Goal: Task Accomplishment & Management: Manage account settings

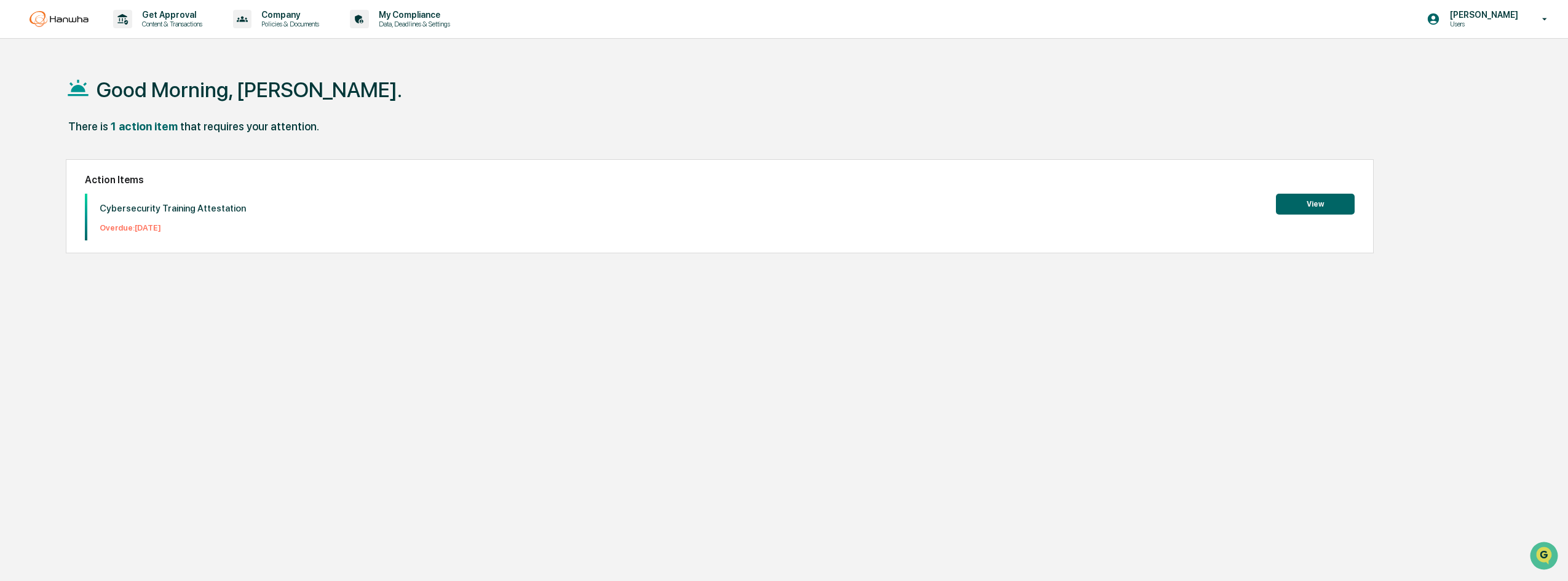
click at [1296, 203] on button "View" at bounding box center [1316, 204] width 79 height 21
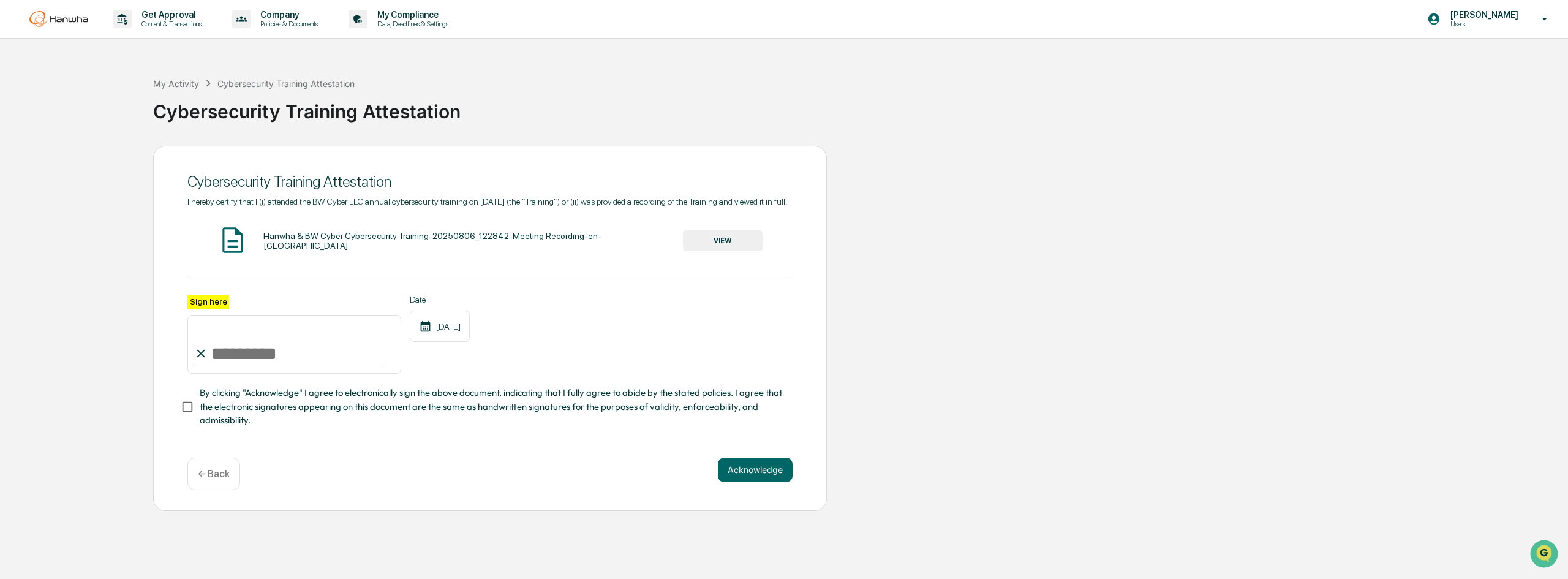
click at [267, 352] on input "Sign here" at bounding box center [295, 344] width 214 height 59
type input "**********"
click at [260, 406] on span "By clicking "Acknowledge" I agree to electronically sign the above document, in…" at bounding box center [490, 407] width 583 height 41
drag, startPoint x: 795, startPoint y: 483, endPoint x: 771, endPoint y: 481, distance: 24.1
click at [794, 483] on div "**********" at bounding box center [490, 328] width 674 height 365
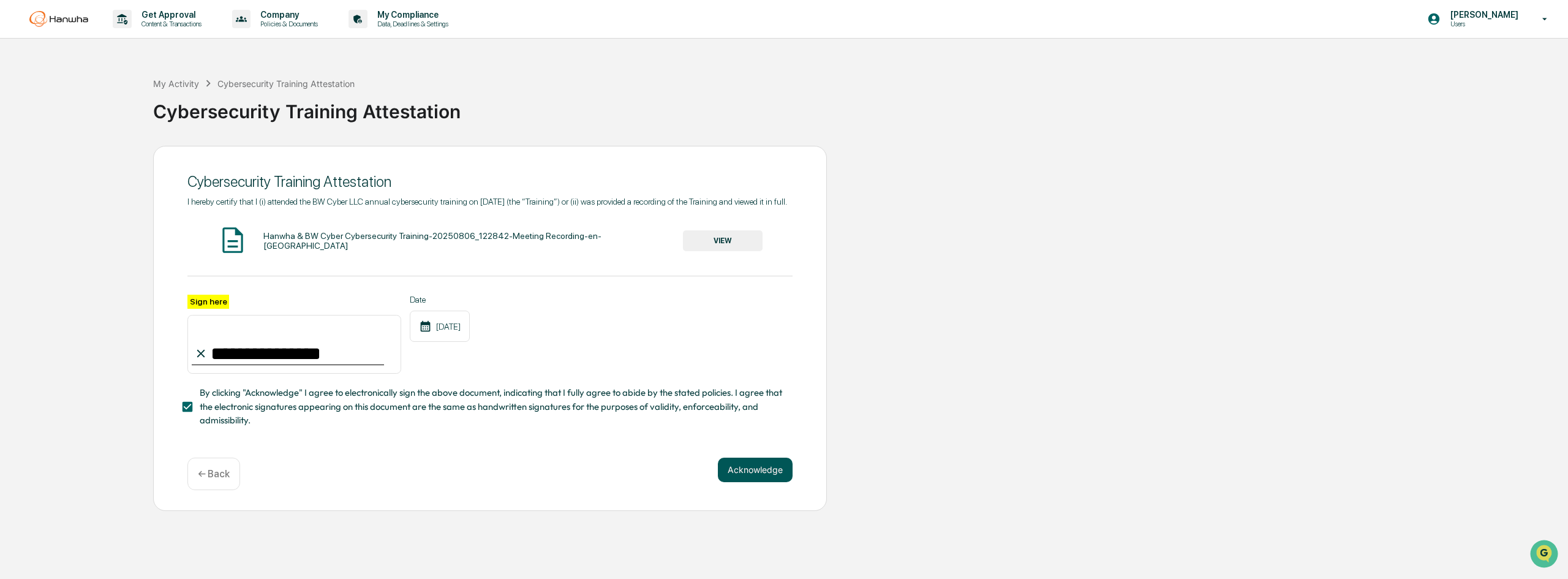
click at [770, 481] on button "Acknowledge" at bounding box center [755, 470] width 75 height 25
click at [692, 244] on button "VIEW" at bounding box center [723, 241] width 80 height 21
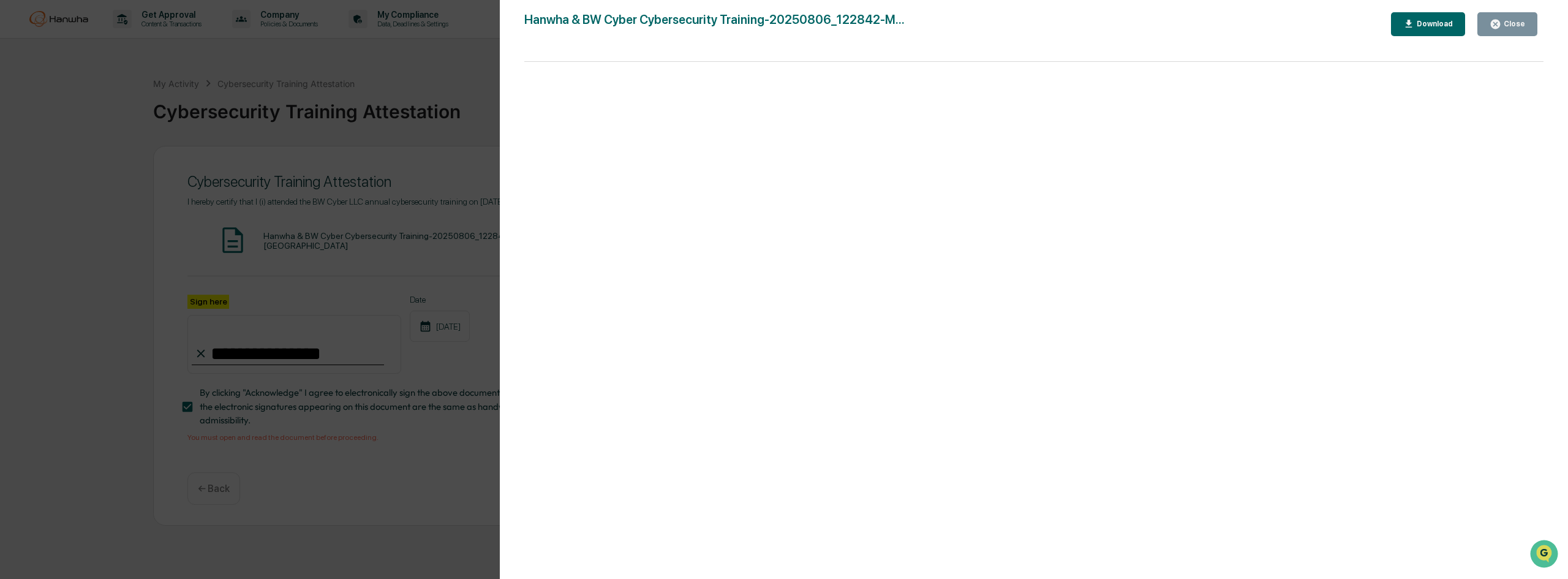
click at [388, 184] on div "Version History [DATE] 08:21 PM [PERSON_NAME] & BW Cyber Cybersecurity Training…" at bounding box center [784, 289] width 1568 height 579
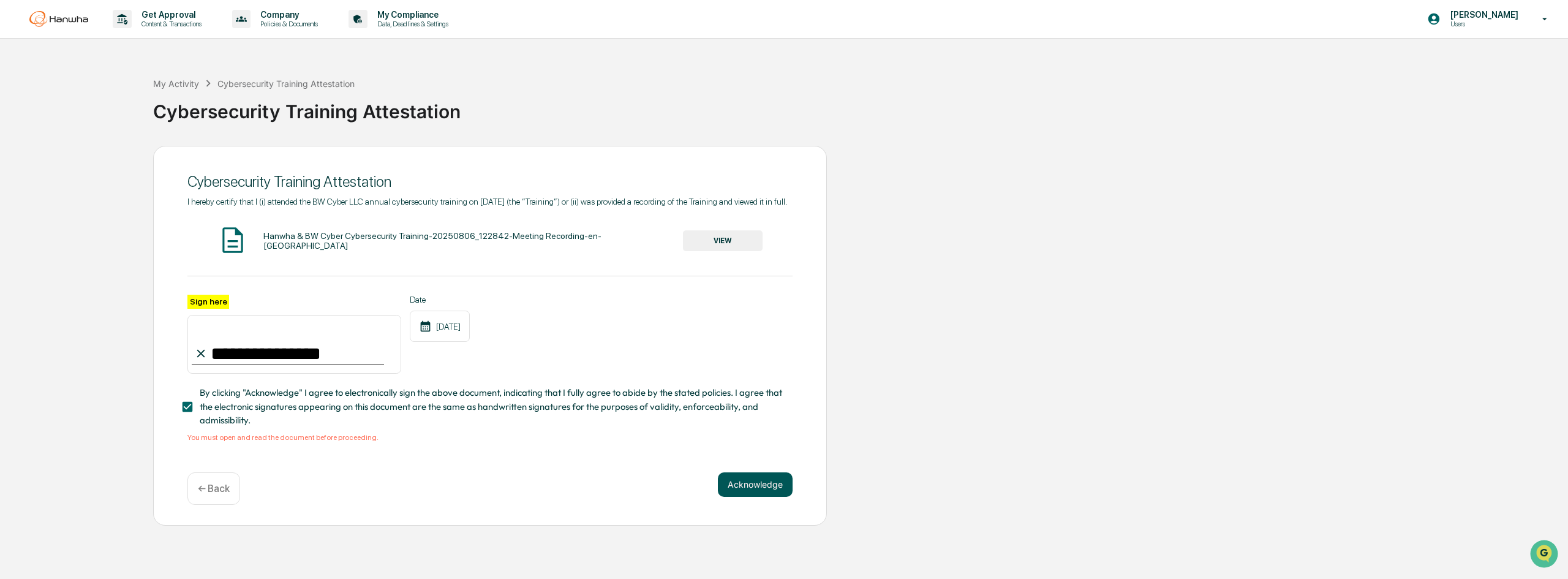
click at [729, 487] on button "Acknowledge" at bounding box center [755, 484] width 75 height 25
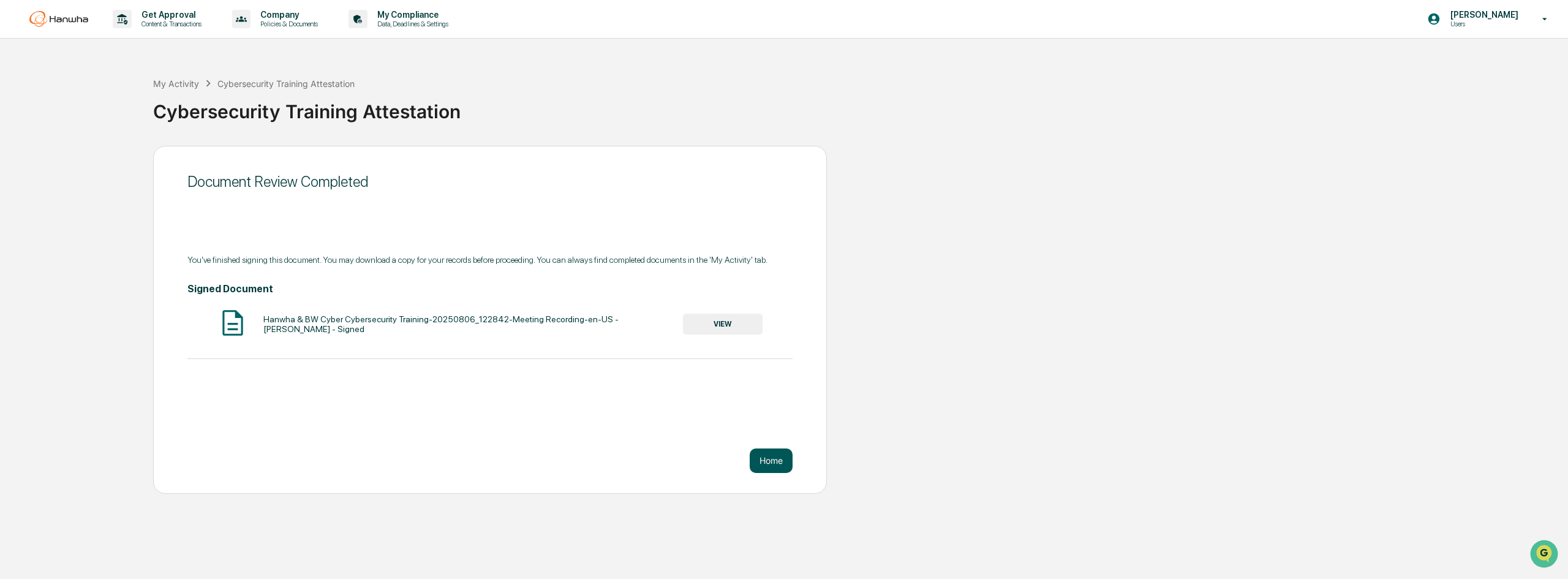
click at [760, 459] on button "Home" at bounding box center [771, 461] width 43 height 25
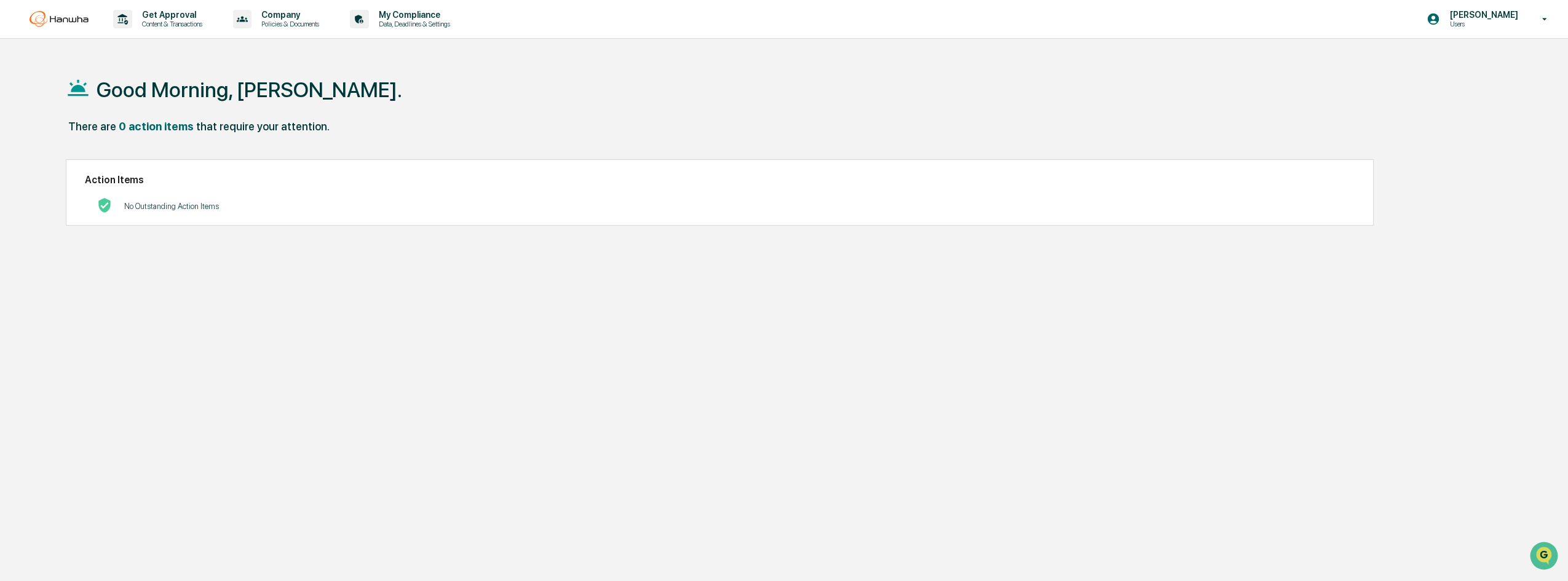
click at [84, 16] on img at bounding box center [59, 19] width 59 height 16
click at [381, 16] on p "My Compliance" at bounding box center [412, 15] width 87 height 10
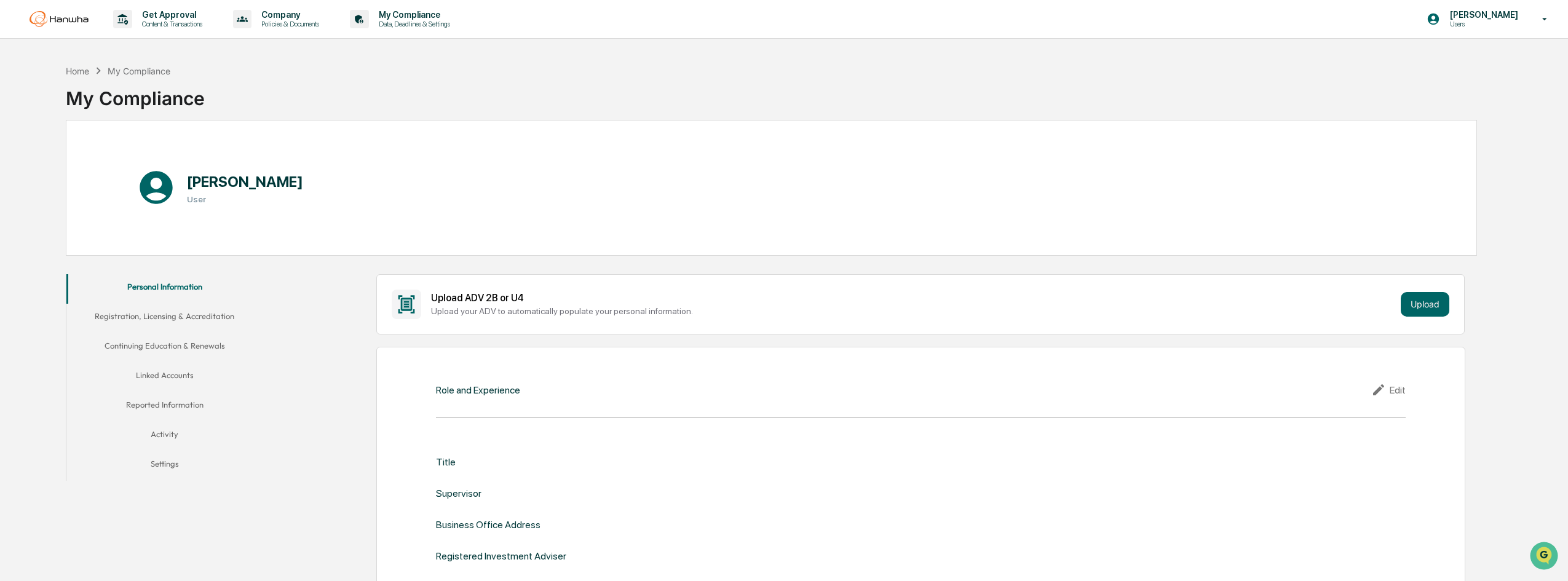
click at [176, 378] on button "Linked Accounts" at bounding box center [165, 378] width 197 height 30
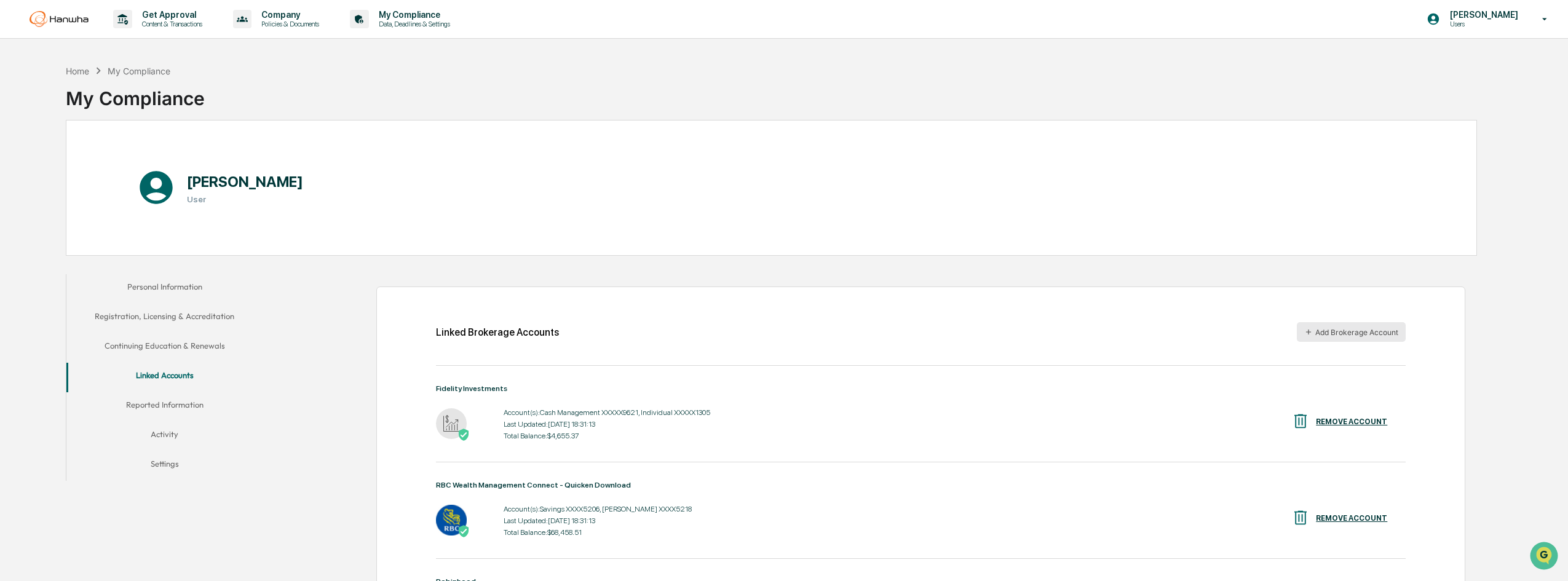
click at [1390, 333] on button "Add Brokerage Account" at bounding box center [1351, 332] width 109 height 20
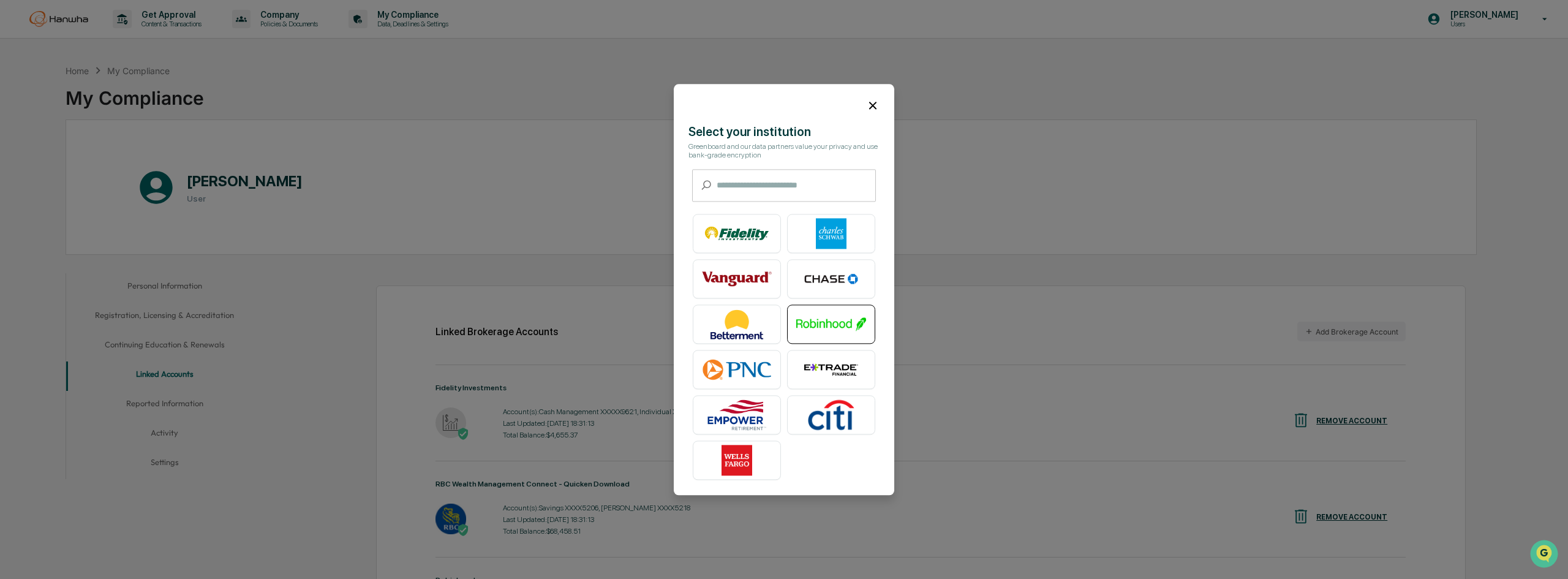
click at [819, 335] on img at bounding box center [831, 324] width 70 height 31
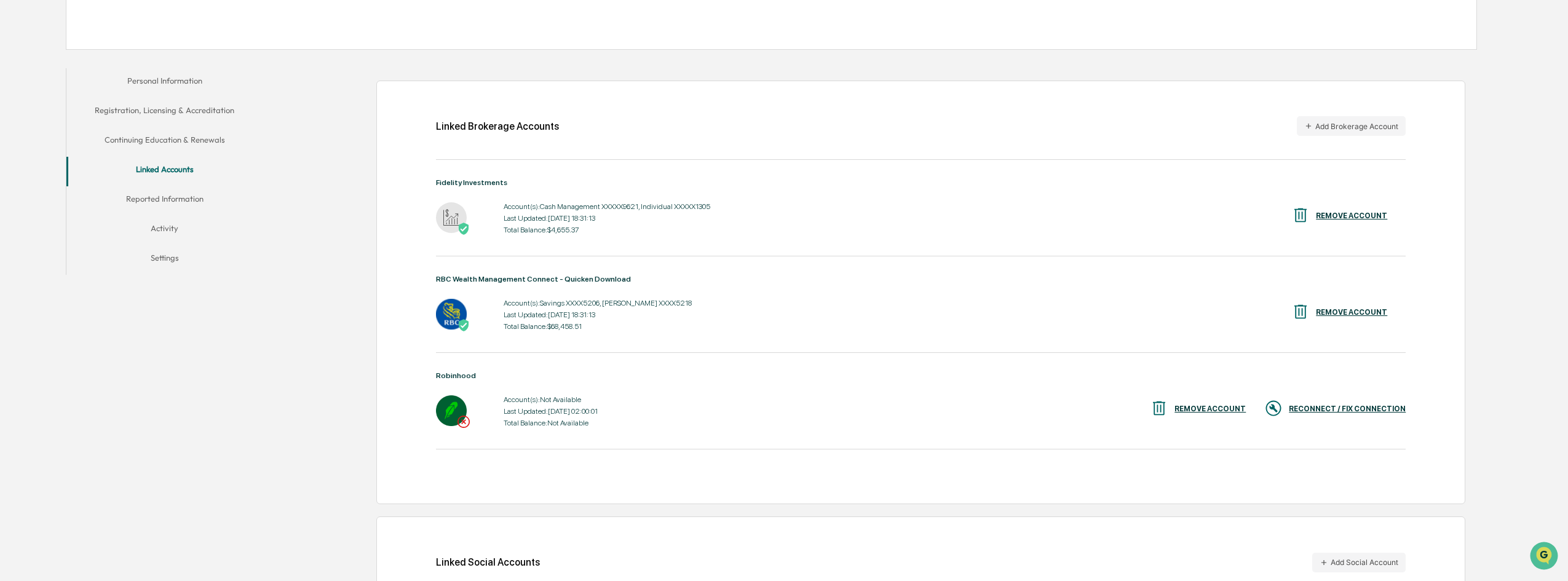
scroll to position [299, 0]
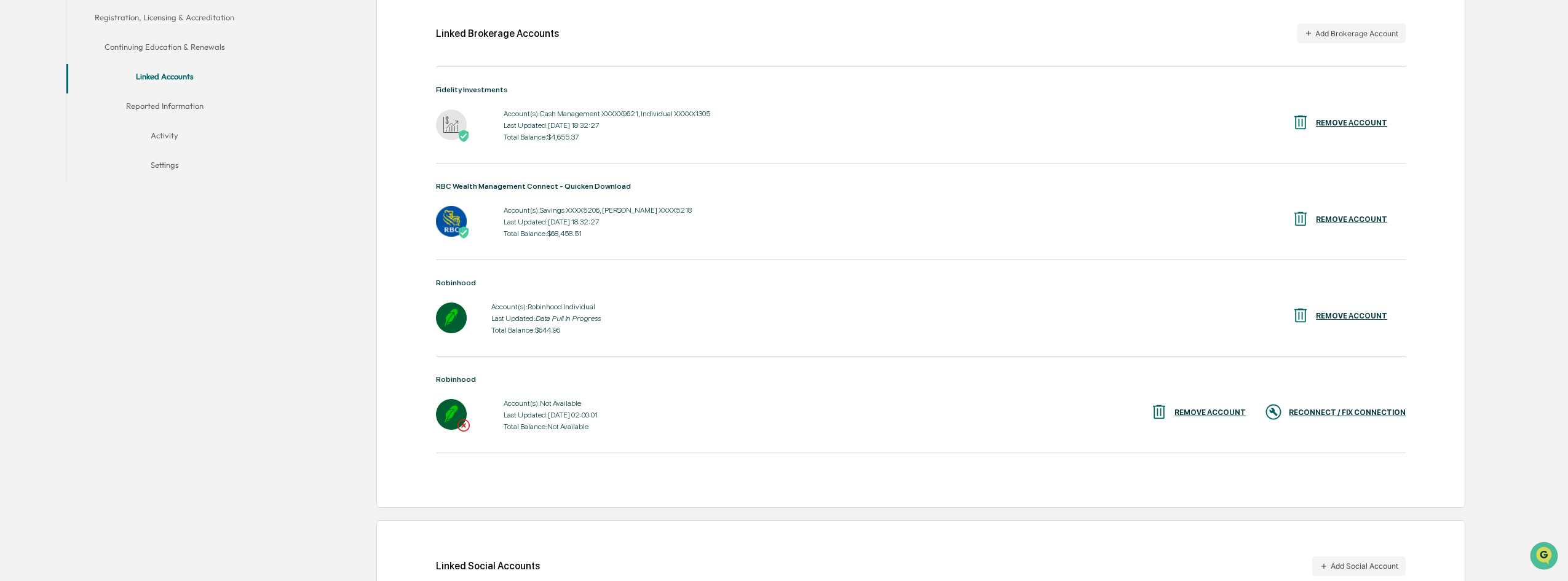
click at [1198, 410] on div "REMOVE ACCOUNT" at bounding box center [1210, 412] width 72 height 8
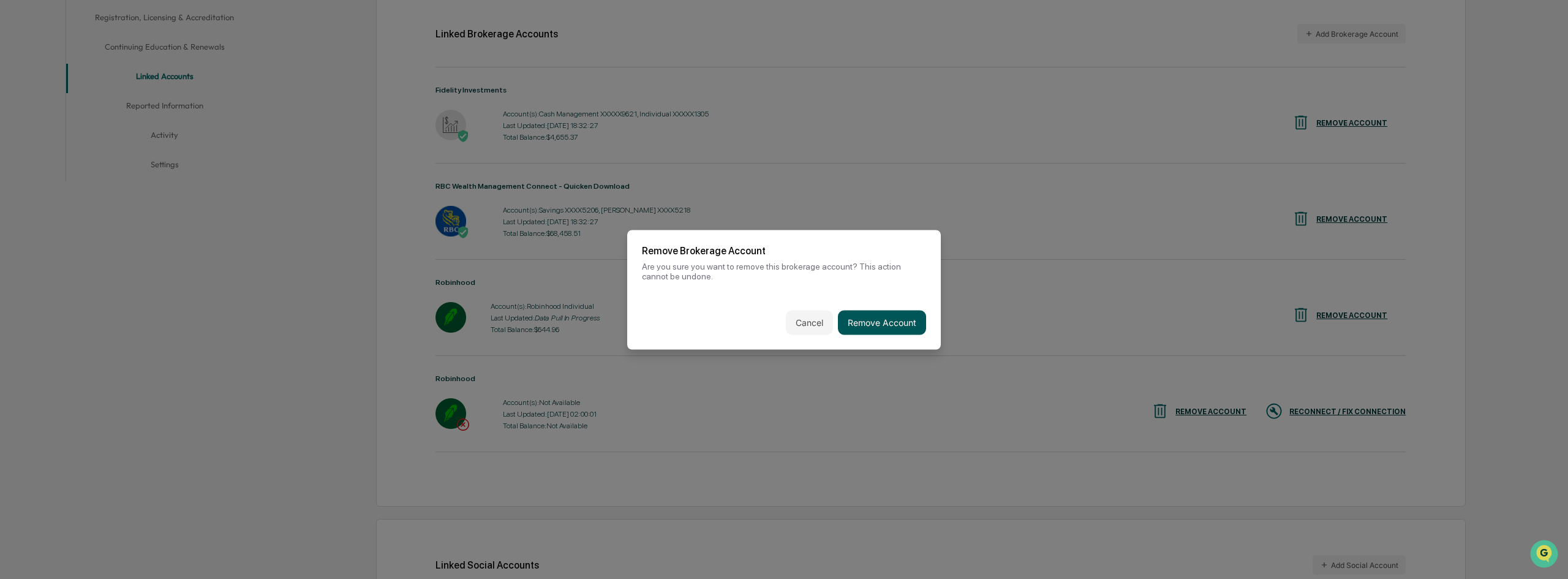
click at [900, 316] on button "Remove Account" at bounding box center [882, 322] width 88 height 25
